Goal: Information Seeking & Learning: Learn about a topic

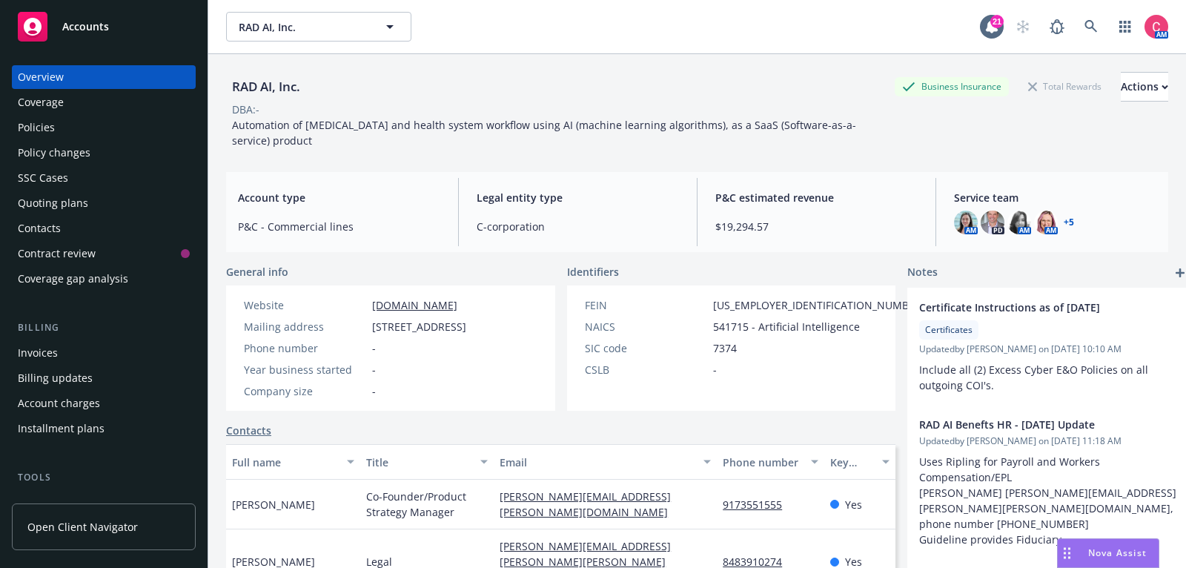
click at [117, 133] on div "Policies" at bounding box center [104, 128] width 172 height 24
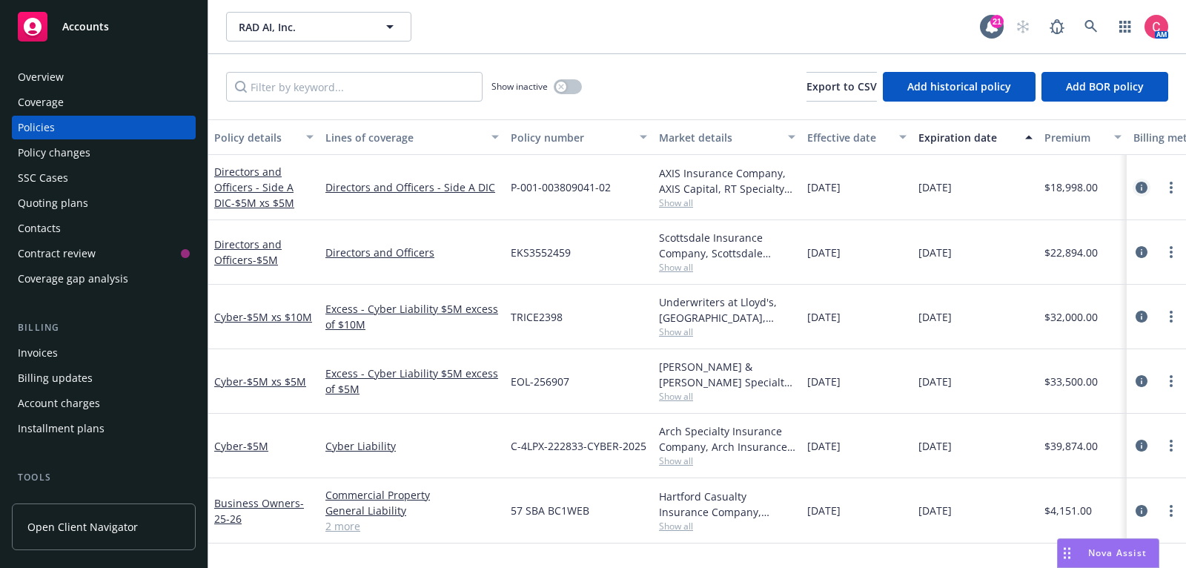
click at [1144, 188] on icon "circleInformation" at bounding box center [1142, 188] width 12 height 12
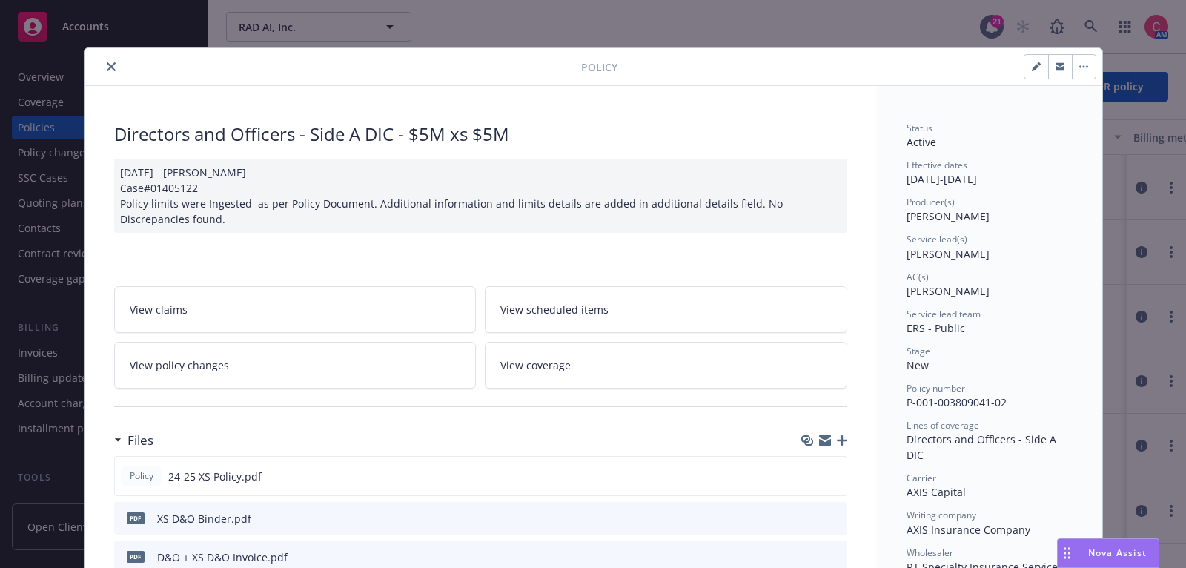
click at [1044, 67] on button "button" at bounding box center [1037, 67] width 24 height 24
select select "NEW"
select select "12"
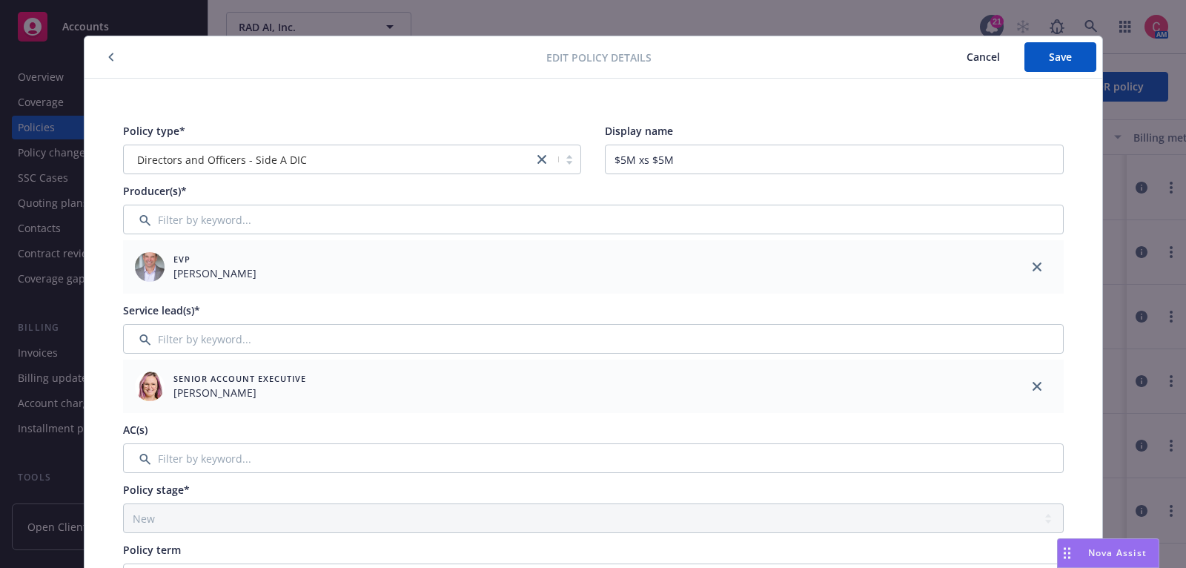
scroll to position [13, 0]
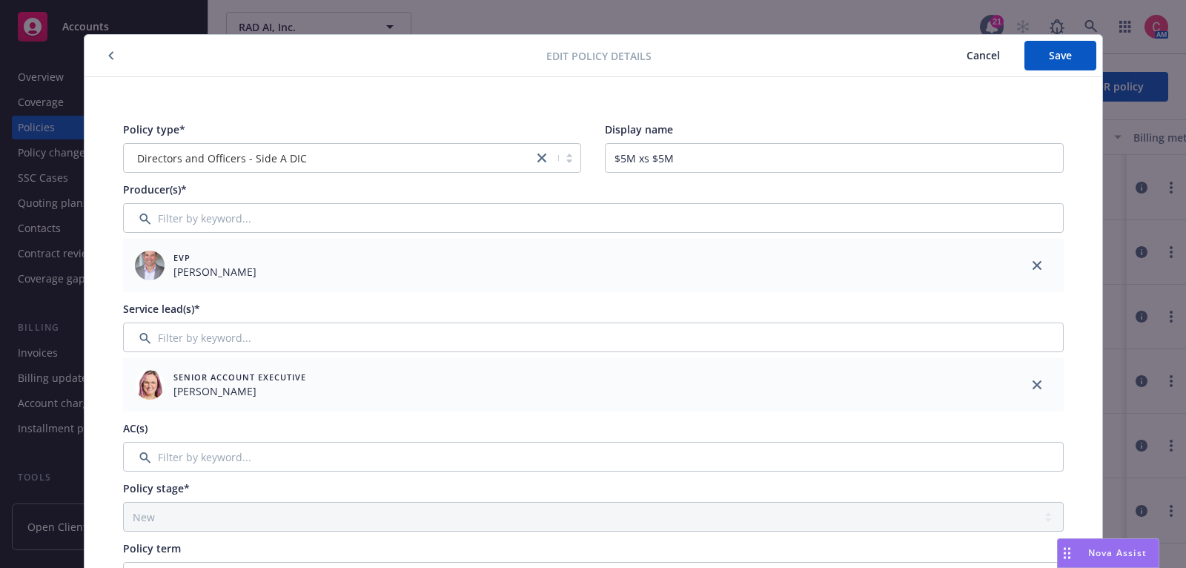
click at [996, 48] on span "Cancel" at bounding box center [983, 55] width 33 height 14
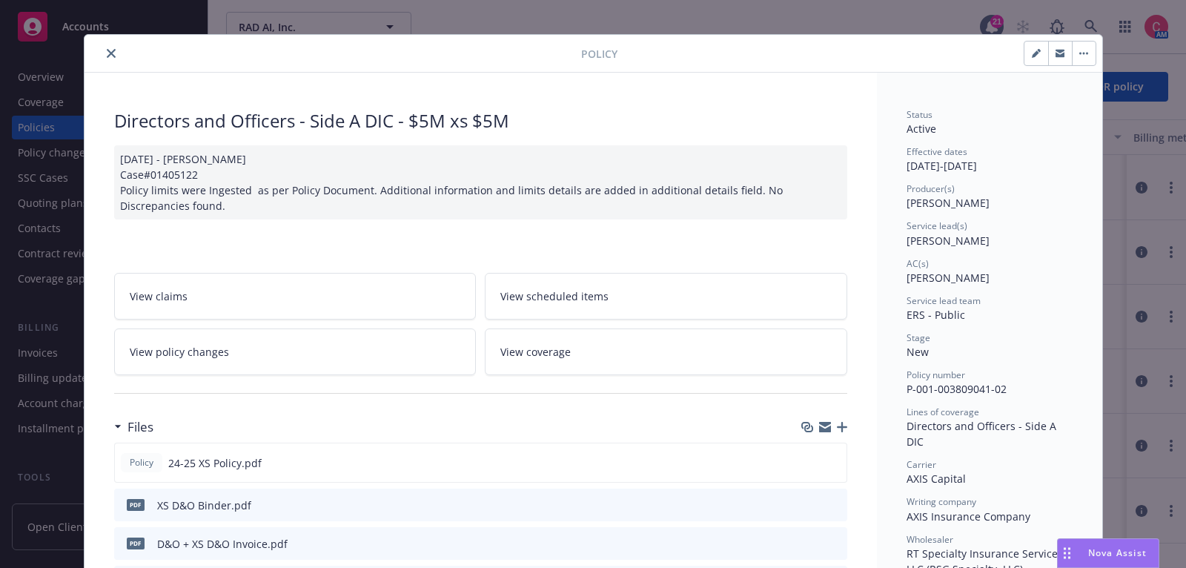
click at [112, 53] on icon "close" at bounding box center [111, 53] width 9 height 9
